Goal: Task Accomplishment & Management: Use online tool/utility

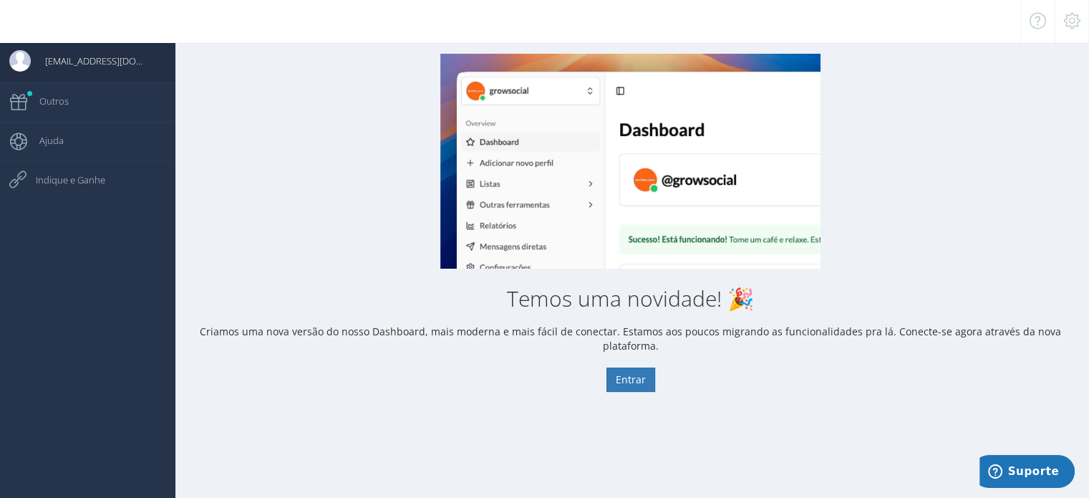
click at [103, 53] on span "[EMAIL_ADDRESS][DOMAIN_NAME]" at bounding box center [90, 61] width 118 height 36
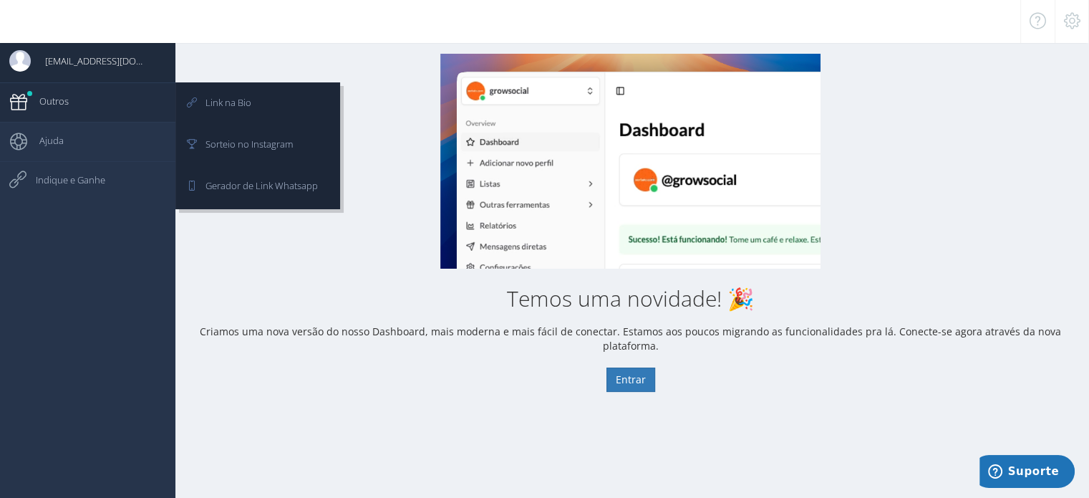
click at [77, 105] on link "Outros" at bounding box center [87, 101] width 175 height 39
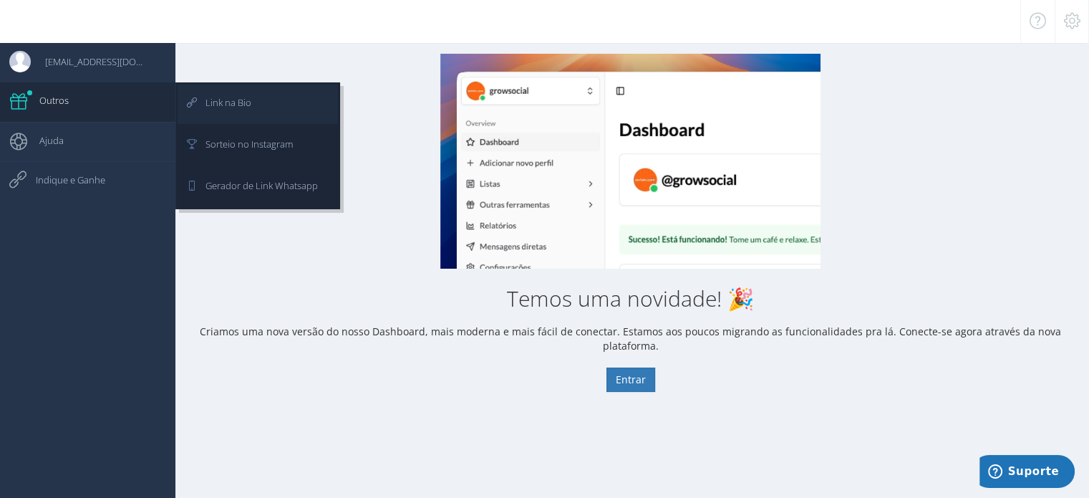
click at [248, 99] on span "Link na Bio" at bounding box center [221, 102] width 60 height 36
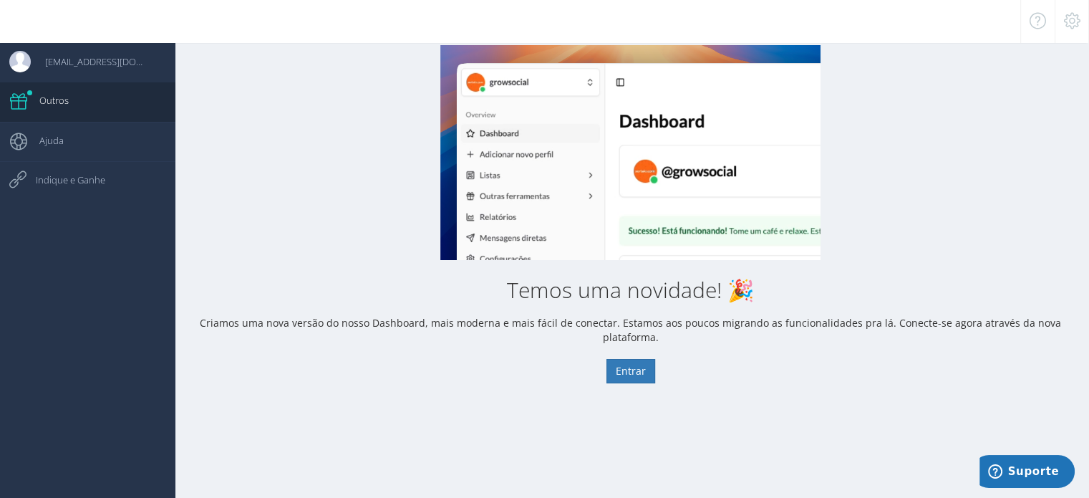
scroll to position [14, 0]
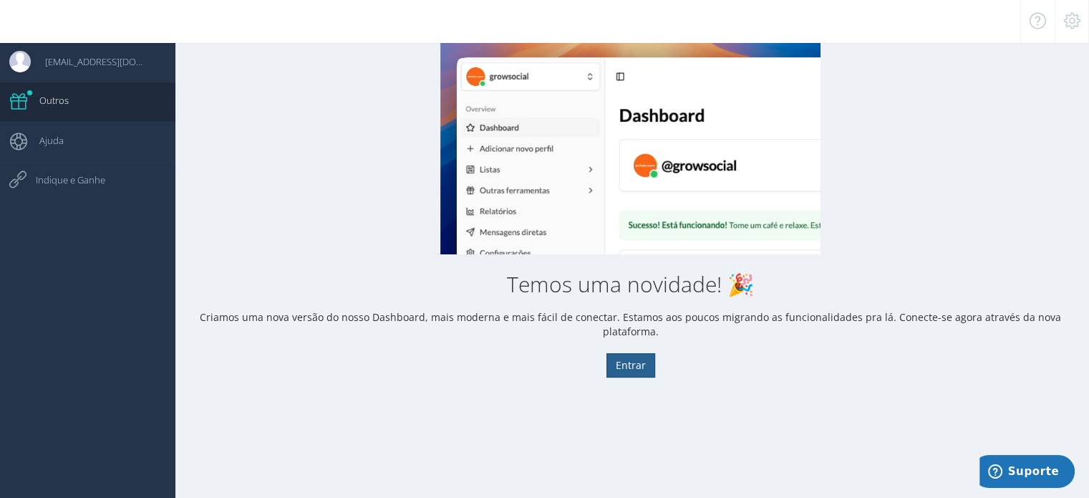
click at [632, 353] on button "Entrar" at bounding box center [631, 365] width 49 height 24
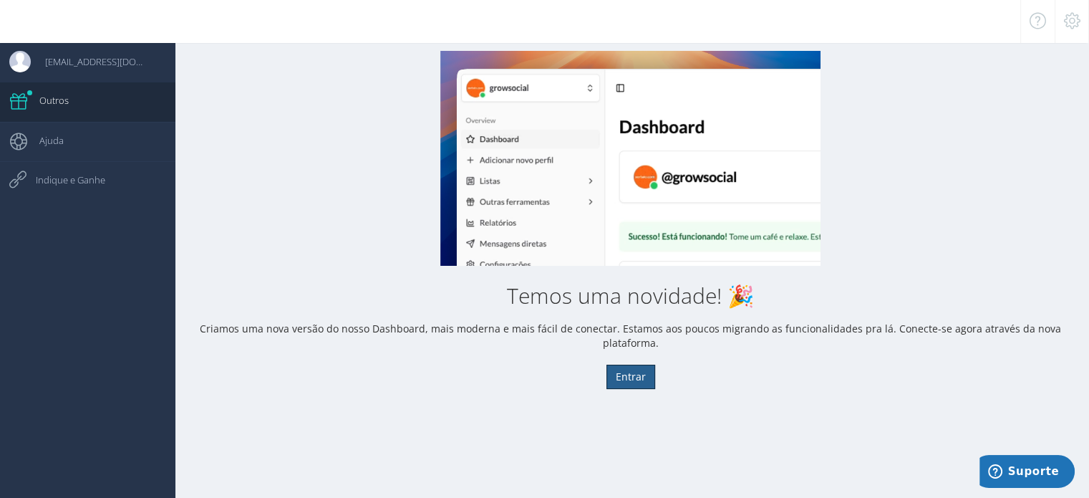
scroll to position [0, 0]
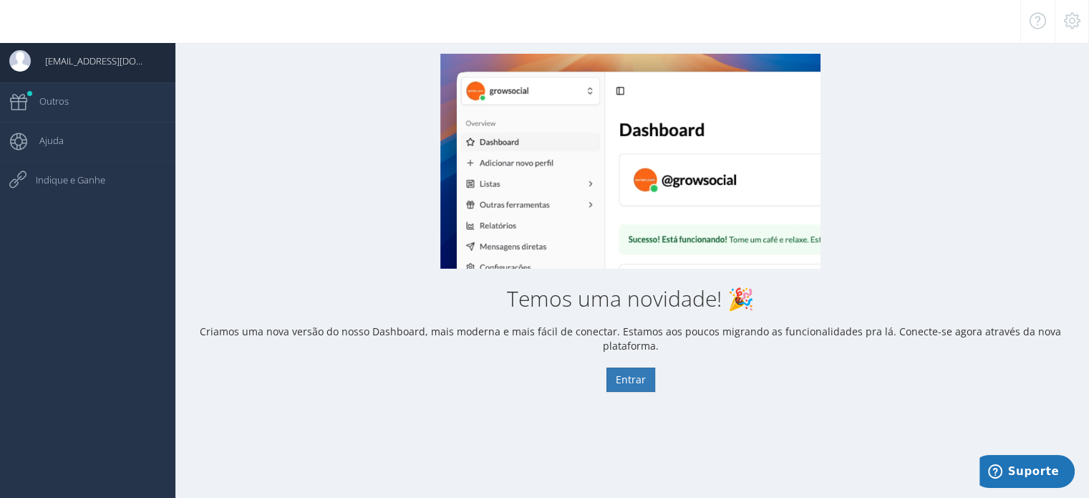
click at [91, 475] on ul "contato@pressfut.com Dashboard 30/12/1969 21:00" at bounding box center [87, 292] width 175 height 498
click at [642, 367] on button "Entrar" at bounding box center [631, 379] width 49 height 24
